Goal: Navigation & Orientation: Find specific page/section

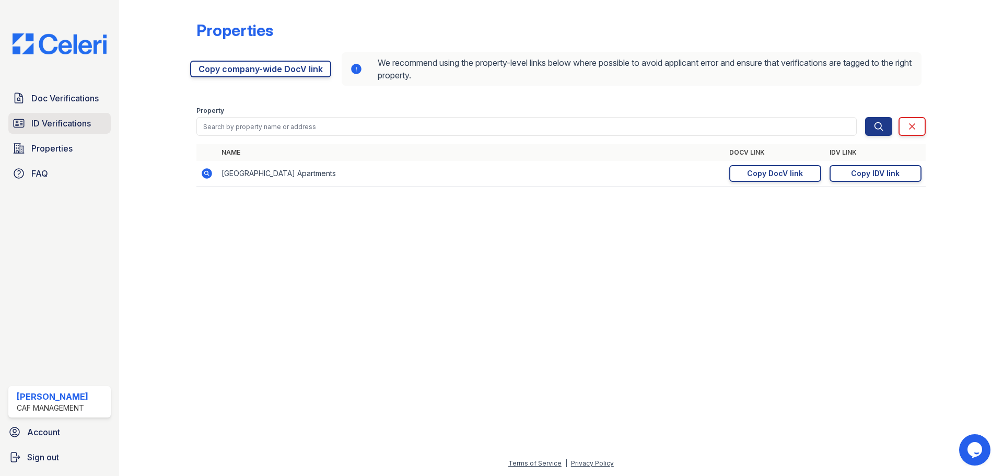
click at [74, 122] on span "ID Verifications" at bounding box center [61, 123] width 60 height 13
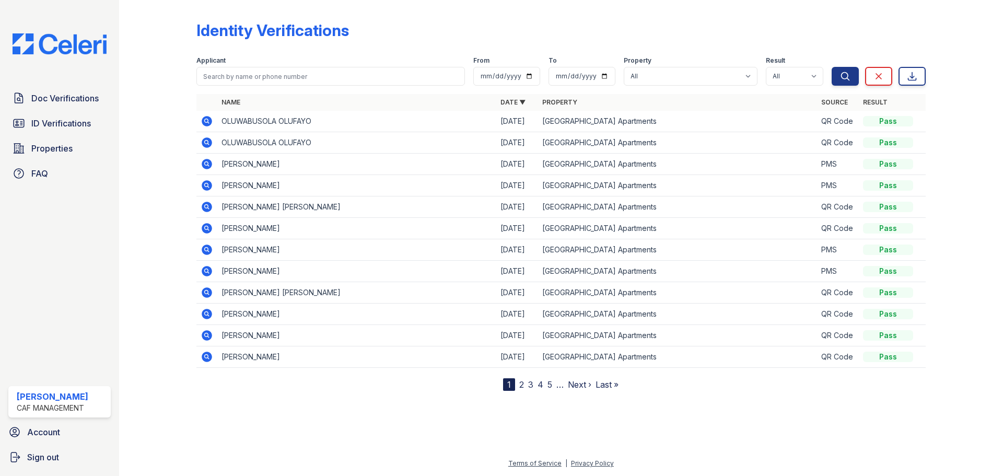
click at [206, 357] on icon at bounding box center [206, 356] width 3 height 3
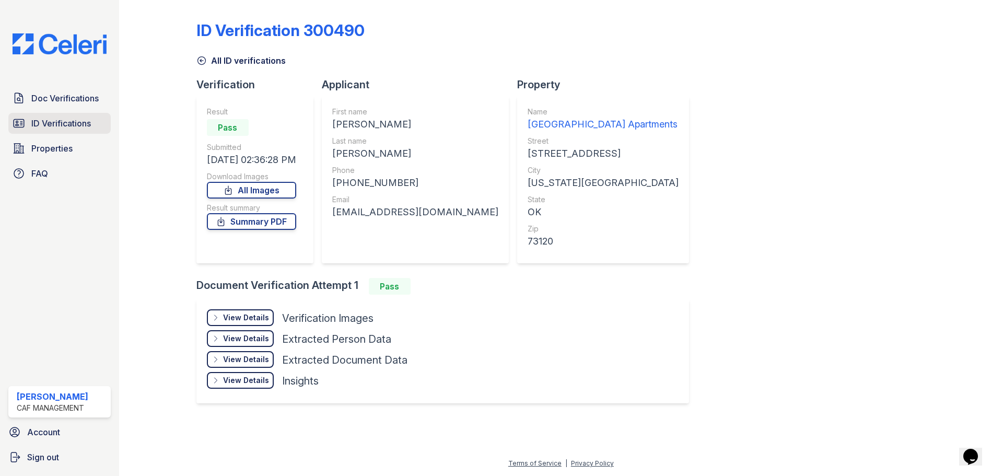
click at [44, 128] on span "ID Verifications" at bounding box center [61, 123] width 60 height 13
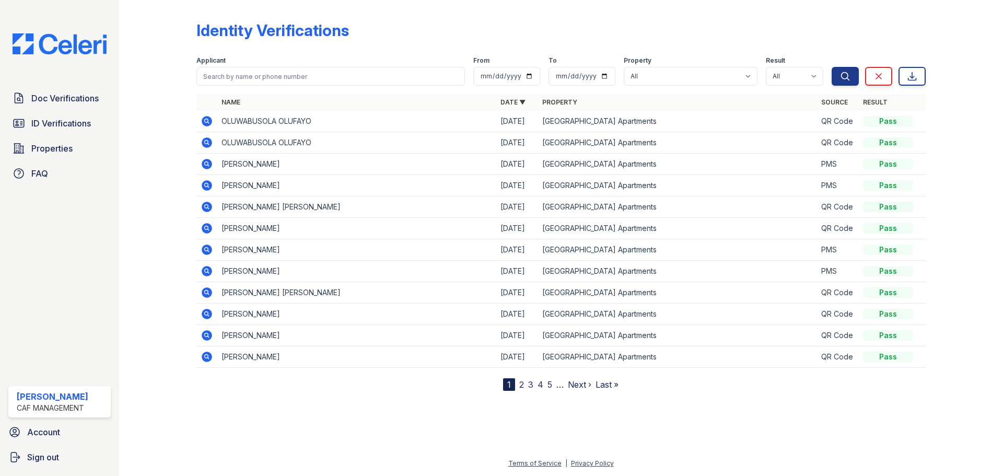
click at [207, 247] on icon at bounding box center [207, 250] width 10 height 10
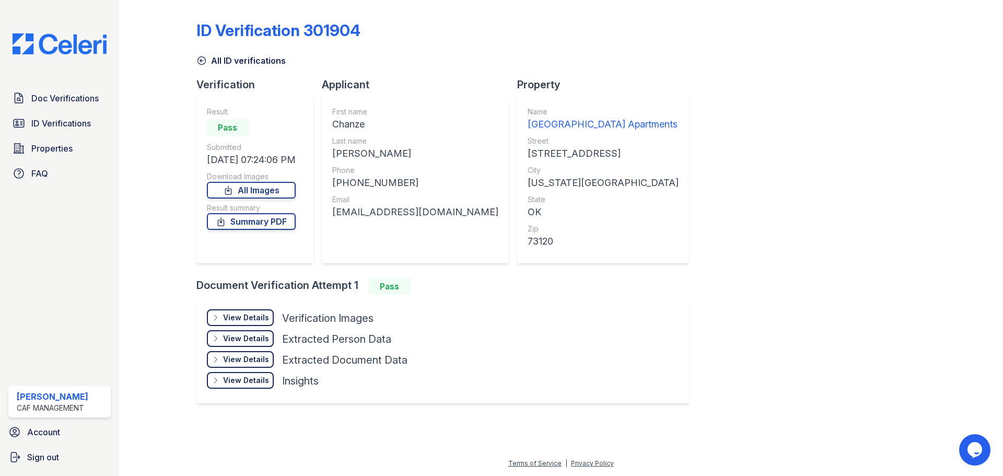
click at [249, 316] on div "View Details" at bounding box center [246, 317] width 46 height 10
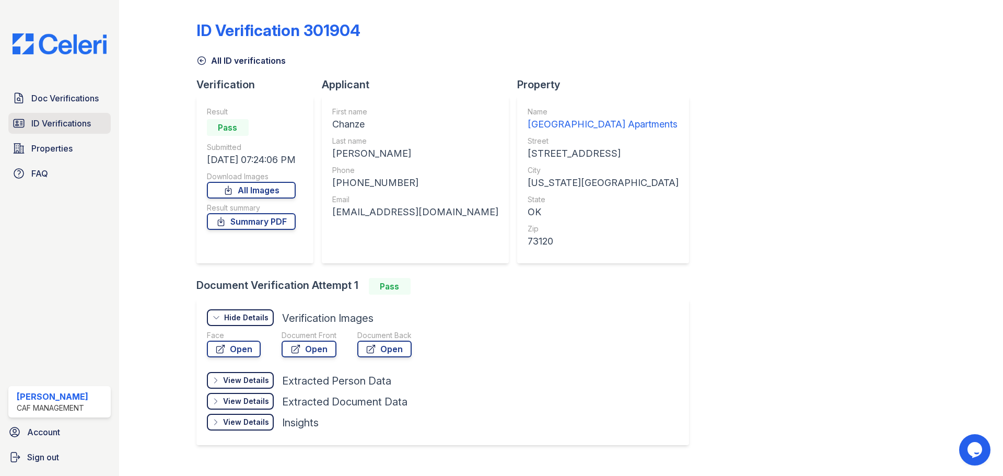
click at [70, 115] on link "ID Verifications" at bounding box center [59, 123] width 102 height 21
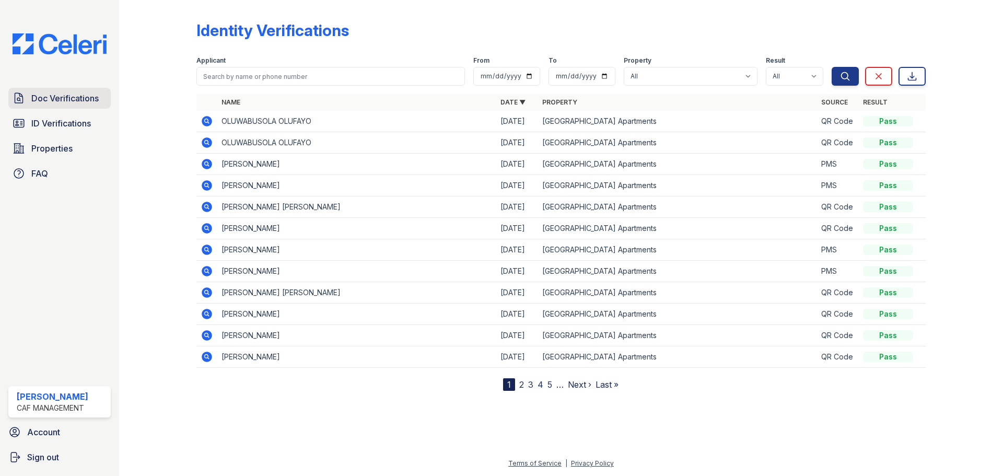
click at [71, 102] on span "Doc Verifications" at bounding box center [64, 98] width 67 height 13
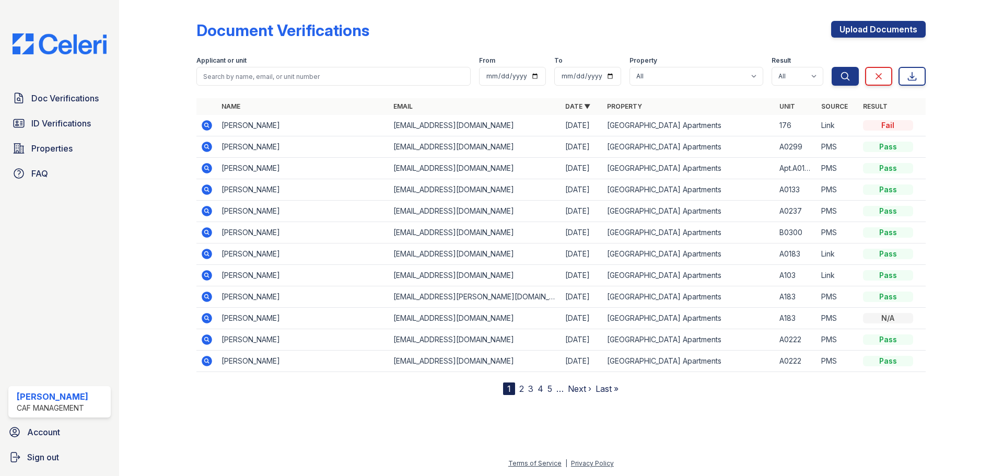
click at [71, 102] on span "Doc Verifications" at bounding box center [64, 98] width 67 height 13
click at [521, 388] on link "2" at bounding box center [521, 389] width 5 height 10
click at [73, 105] on span "Doc Verifications" at bounding box center [64, 98] width 67 height 13
click at [55, 108] on link "Doc Verifications" at bounding box center [59, 98] width 102 height 21
click at [69, 156] on link "Properties" at bounding box center [59, 148] width 102 height 21
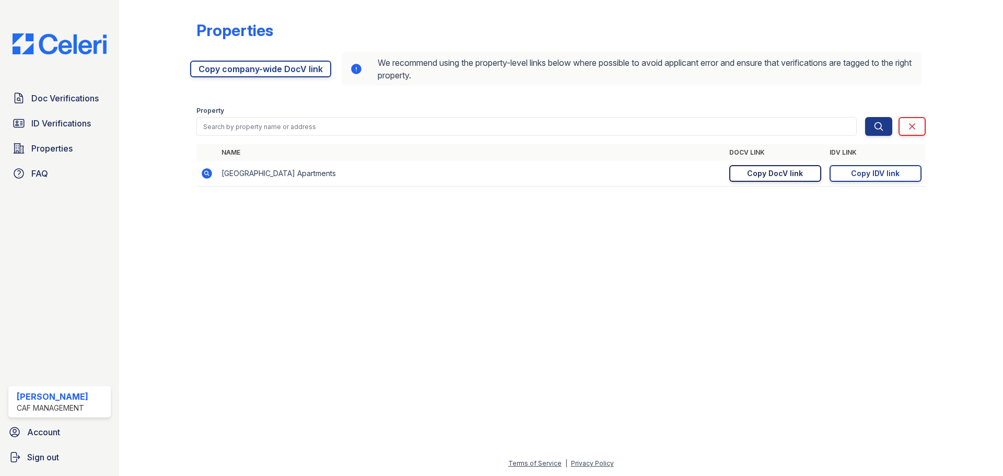
click at [769, 171] on div "Copy DocV link" at bounding box center [775, 173] width 56 height 10
